Goal: Task Accomplishment & Management: Manage account settings

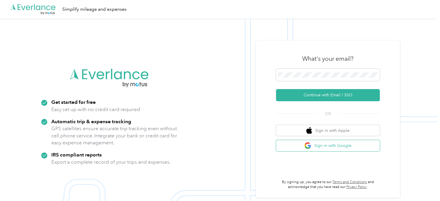
click at [312, 145] on img "button" at bounding box center [307, 145] width 7 height 7
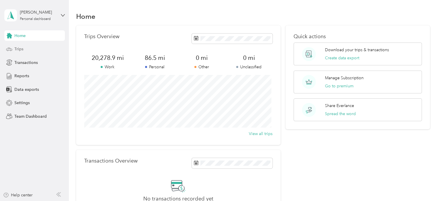
click at [19, 46] on span "Trips" at bounding box center [18, 49] width 9 height 6
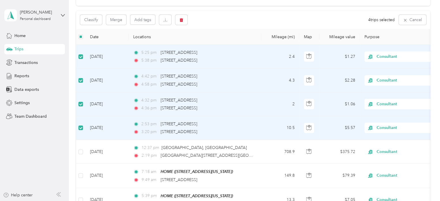
scroll to position [54, 0]
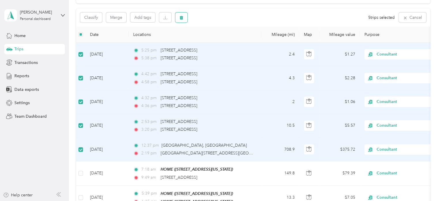
click at [181, 18] on icon "button" at bounding box center [181, 18] width 3 height 4
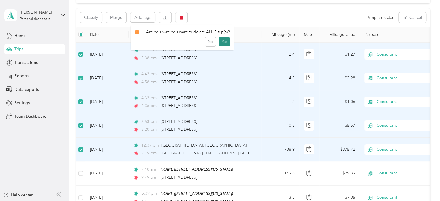
click at [219, 40] on button "Yes" at bounding box center [224, 41] width 11 height 9
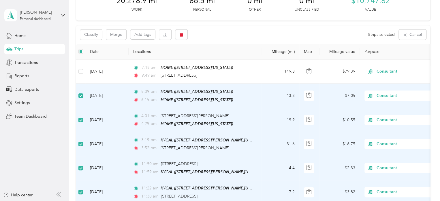
scroll to position [0, 0]
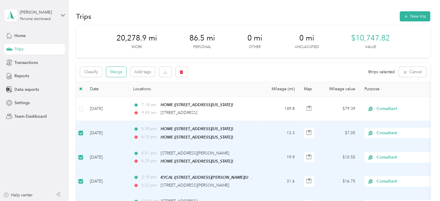
click at [115, 72] on button "Merge" at bounding box center [116, 72] width 20 height 10
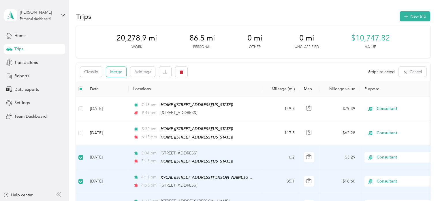
click at [115, 72] on button "Merge" at bounding box center [116, 72] width 20 height 10
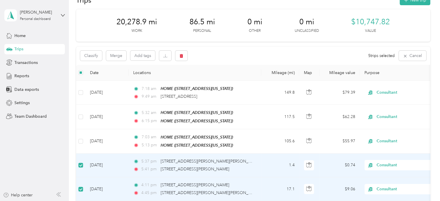
scroll to position [15, 0]
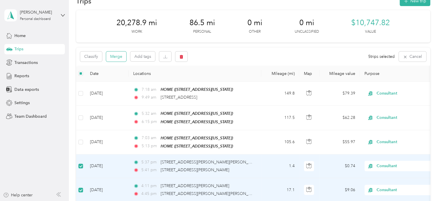
click at [117, 57] on button "Merge" at bounding box center [116, 56] width 20 height 10
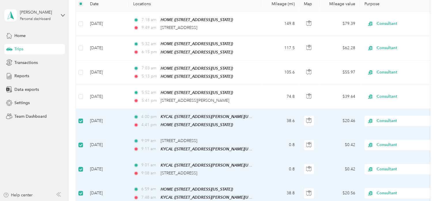
scroll to position [0, 0]
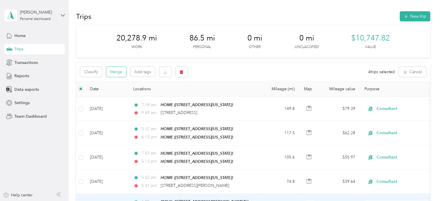
click at [122, 70] on button "Merge" at bounding box center [116, 72] width 20 height 10
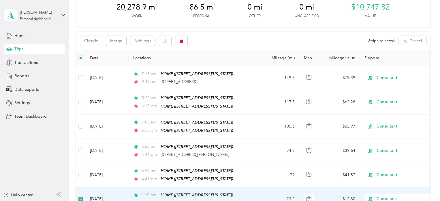
scroll to position [19, 0]
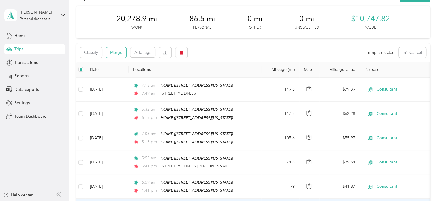
click at [113, 55] on button "Merge" at bounding box center [116, 52] width 20 height 10
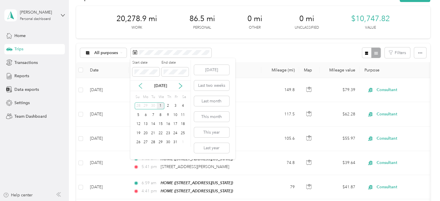
click at [139, 84] on icon at bounding box center [141, 86] width 6 height 6
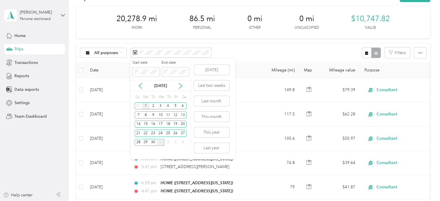
click at [143, 105] on div "1" at bounding box center [146, 105] width 8 height 7
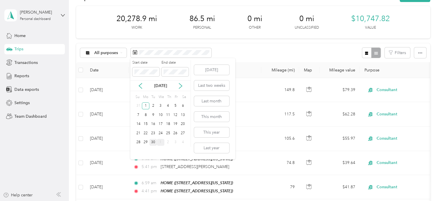
click at [156, 142] on div "30" at bounding box center [153, 141] width 8 height 7
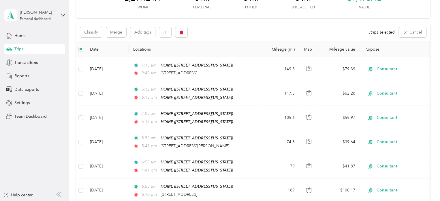
scroll to position [9, 0]
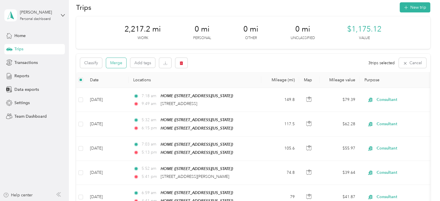
click at [114, 60] on button "Merge" at bounding box center [116, 63] width 20 height 10
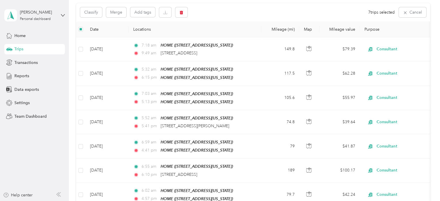
scroll to position [0, 0]
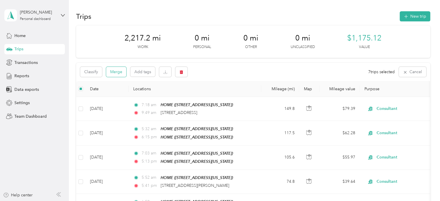
click at [118, 73] on button "Merge" at bounding box center [116, 72] width 20 height 10
click at [113, 70] on button "Merge" at bounding box center [116, 72] width 20 height 10
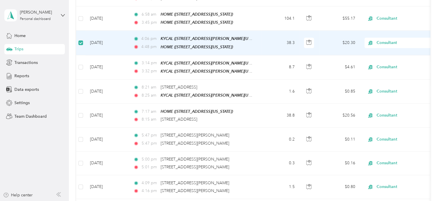
scroll to position [283, 0]
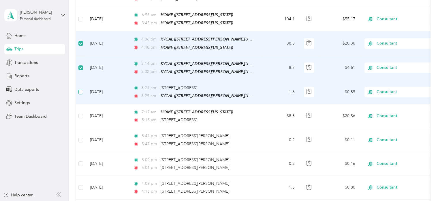
click at [81, 89] on label at bounding box center [80, 92] width 5 height 6
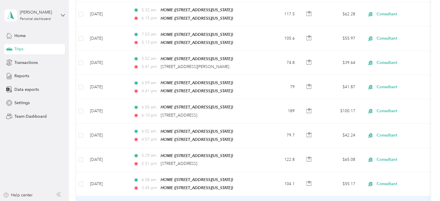
scroll to position [0, 0]
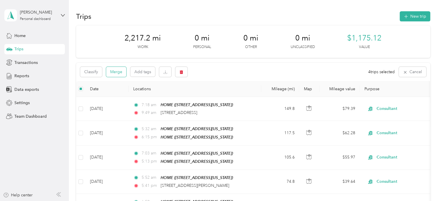
click at [115, 72] on button "Merge" at bounding box center [116, 72] width 20 height 10
click at [122, 71] on button "Merge" at bounding box center [116, 72] width 20 height 10
click at [110, 79] on div "Classify Merge Add tags 2 trips selected Cancel" at bounding box center [253, 72] width 354 height 18
click at [118, 70] on button "Merge" at bounding box center [116, 72] width 20 height 10
click at [117, 70] on button "Merge" at bounding box center [116, 72] width 20 height 10
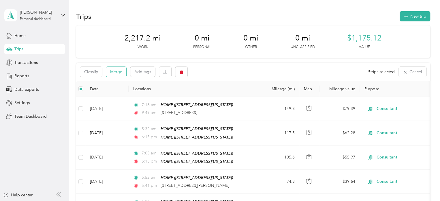
click at [120, 73] on button "Merge" at bounding box center [116, 72] width 20 height 10
click at [117, 71] on button "Merge" at bounding box center [116, 72] width 20 height 10
click at [114, 74] on button "Merge" at bounding box center [116, 72] width 20 height 10
click at [122, 71] on button "Merge" at bounding box center [116, 72] width 20 height 10
click at [116, 70] on button "Merge" at bounding box center [116, 72] width 20 height 10
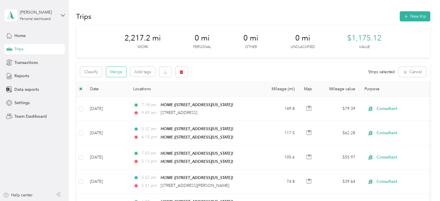
click at [123, 74] on button "Merge" at bounding box center [116, 72] width 20 height 10
click at [114, 70] on button "Merge" at bounding box center [116, 72] width 20 height 10
click at [118, 68] on button "Merge" at bounding box center [116, 72] width 20 height 10
click at [415, 72] on button "button" at bounding box center [420, 72] width 12 height 11
click at [17, 76] on span "Reports" at bounding box center [21, 76] width 15 height 6
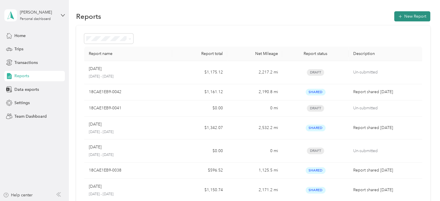
click at [404, 17] on button "New Report" at bounding box center [412, 16] width 36 height 10
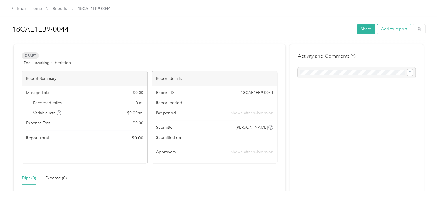
click at [392, 31] on button "Add to report" at bounding box center [394, 29] width 34 height 10
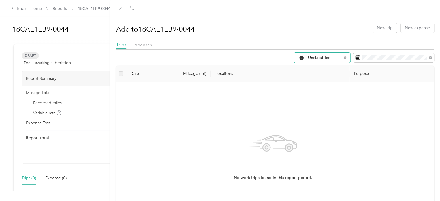
click at [339, 57] on div "Unclassified" at bounding box center [322, 58] width 57 height 10
click at [324, 69] on li "All Purposes" at bounding box center [317, 66] width 57 height 10
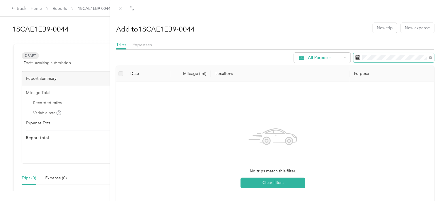
click at [427, 56] on span at bounding box center [429, 57] width 5 height 4
click at [429, 58] on icon at bounding box center [430, 57] width 3 height 3
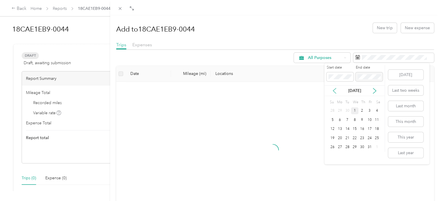
click at [334, 88] on icon at bounding box center [335, 91] width 6 height 6
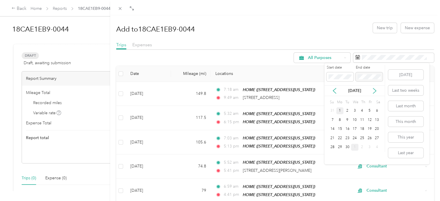
click at [340, 109] on div "1" at bounding box center [340, 110] width 8 height 7
click at [348, 147] on div "30" at bounding box center [348, 146] width 8 height 7
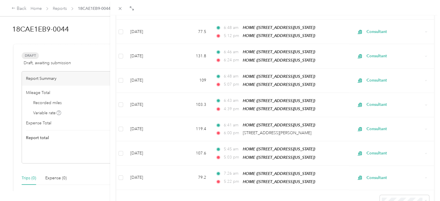
scroll to position [412, 0]
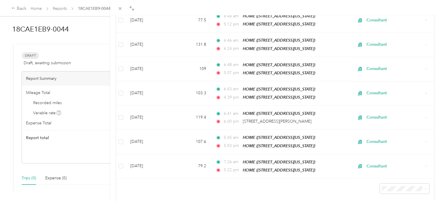
click at [392, 167] on li "100 per load" at bounding box center [399, 163] width 49 height 10
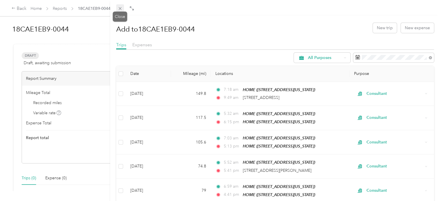
click at [118, 8] on icon at bounding box center [120, 8] width 5 height 5
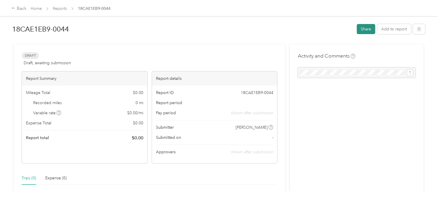
click at [364, 29] on button "Share" at bounding box center [366, 29] width 18 height 10
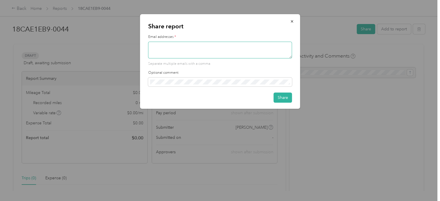
click at [173, 48] on textarea at bounding box center [220, 50] width 144 height 17
type textarea "[EMAIL_ADDRESS][DOMAIN_NAME]"
click at [292, 23] on icon "button" at bounding box center [292, 21] width 4 height 4
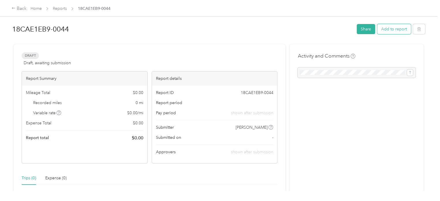
click at [392, 29] on button "Add to report" at bounding box center [394, 29] width 34 height 10
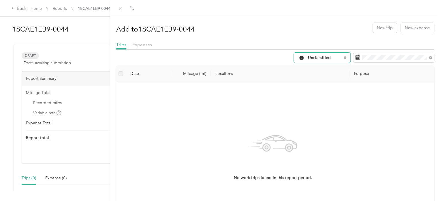
click at [342, 57] on div "Unclassified" at bounding box center [322, 58] width 57 height 10
click at [325, 71] on ol "All Purposes Unclassified Work Personal Consultant Other Charity Medical Moving…" at bounding box center [317, 103] width 57 height 81
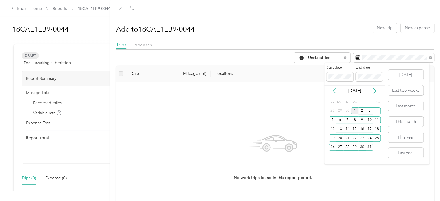
click at [334, 91] on icon at bounding box center [334, 90] width 3 height 5
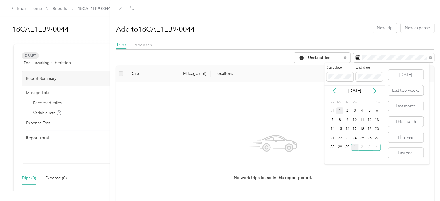
click at [338, 113] on div "1" at bounding box center [340, 110] width 8 height 7
click at [348, 147] on div "30" at bounding box center [348, 146] width 8 height 7
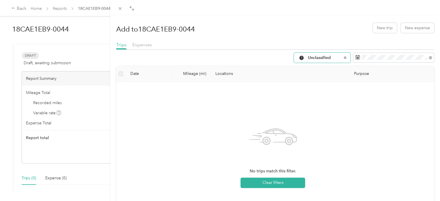
click at [344, 57] on div "Unclassified" at bounding box center [322, 58] width 57 height 10
click at [324, 68] on li "All Purposes" at bounding box center [317, 68] width 57 height 10
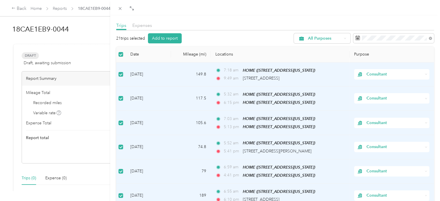
scroll to position [18, 0]
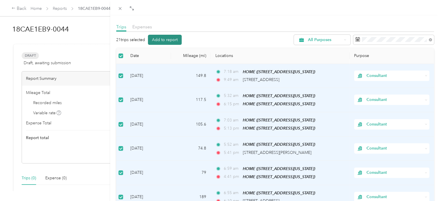
click at [166, 38] on button "Add to report" at bounding box center [165, 40] width 34 height 10
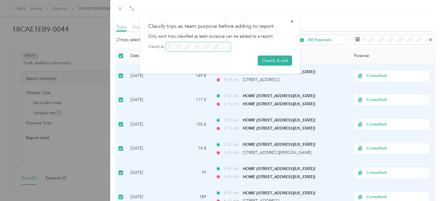
click at [225, 44] on span at bounding box center [198, 46] width 65 height 9
click at [226, 47] on icon at bounding box center [227, 47] width 3 height 3
click at [269, 60] on button "Classify & add" at bounding box center [275, 60] width 34 height 10
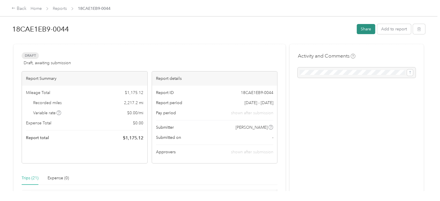
click at [366, 31] on button "Share" at bounding box center [366, 29] width 18 height 10
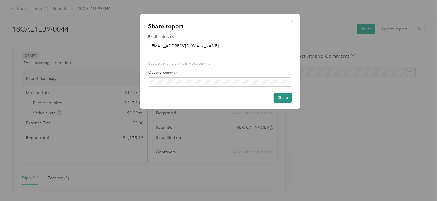
click at [284, 97] on button "Share" at bounding box center [283, 97] width 18 height 10
